Goal: Go to known website: Go to known website

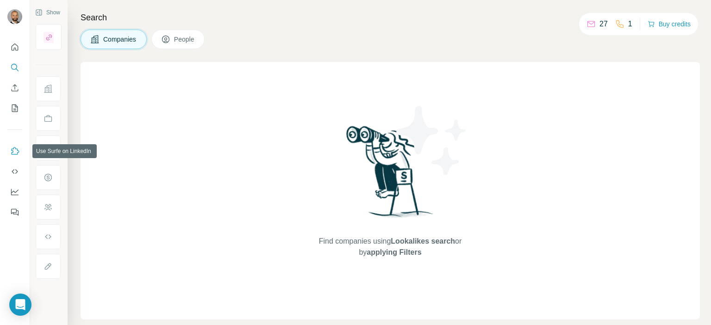
click at [15, 153] on icon "Use Surfe on LinkedIn" at bounding box center [14, 151] width 9 height 9
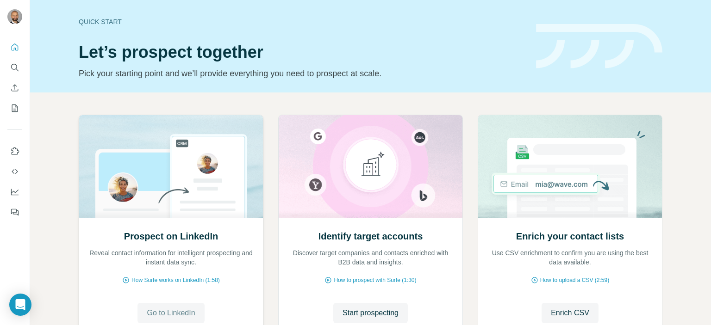
scroll to position [9, 0]
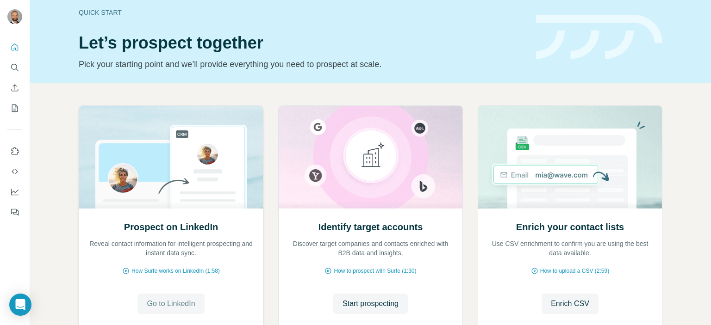
click at [164, 310] on button "Go to LinkedIn" at bounding box center [170, 304] width 67 height 20
